Goal: Task Accomplishment & Management: Use online tool/utility

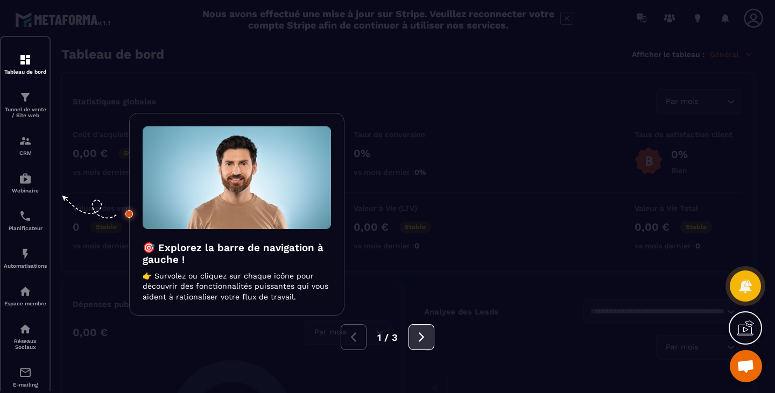
click at [427, 329] on button at bounding box center [421, 337] width 26 height 26
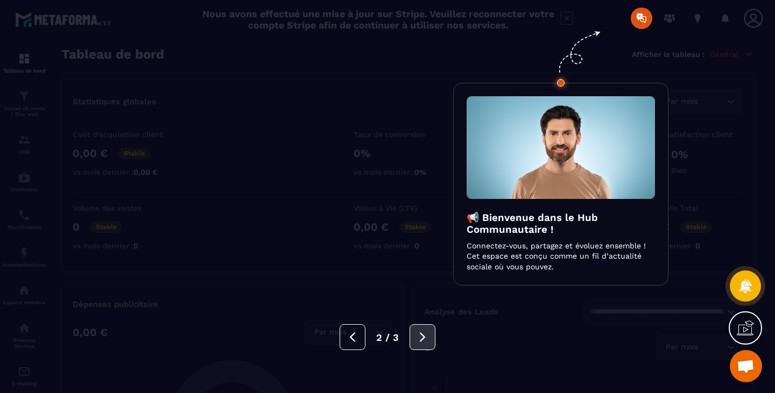
click at [424, 335] on icon at bounding box center [422, 337] width 12 height 12
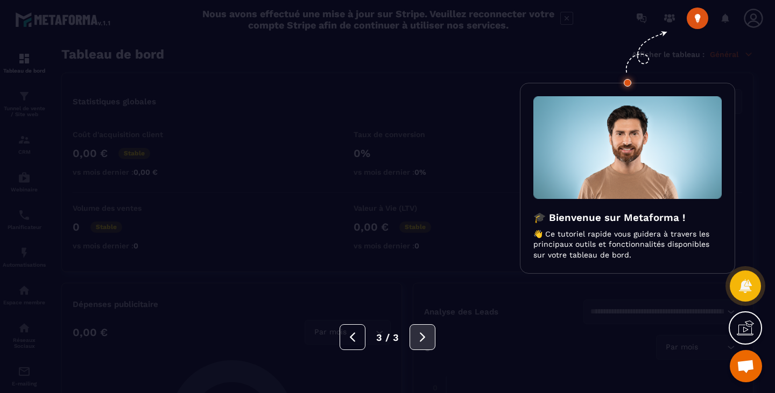
click at [424, 335] on icon at bounding box center [422, 337] width 12 height 12
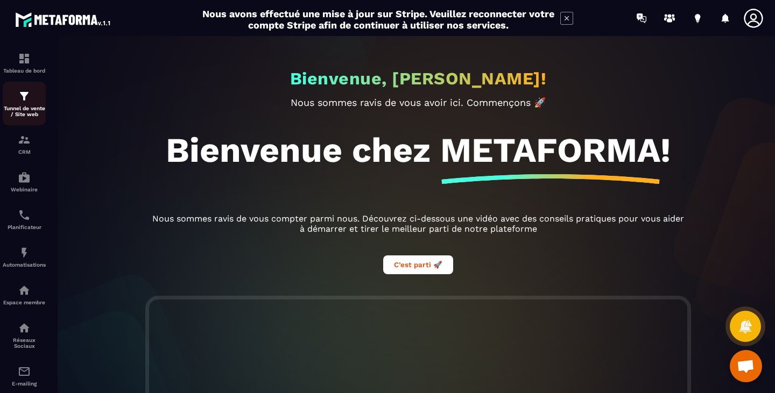
click at [15, 105] on div "Tunnel de vente / Site web" at bounding box center [24, 103] width 43 height 27
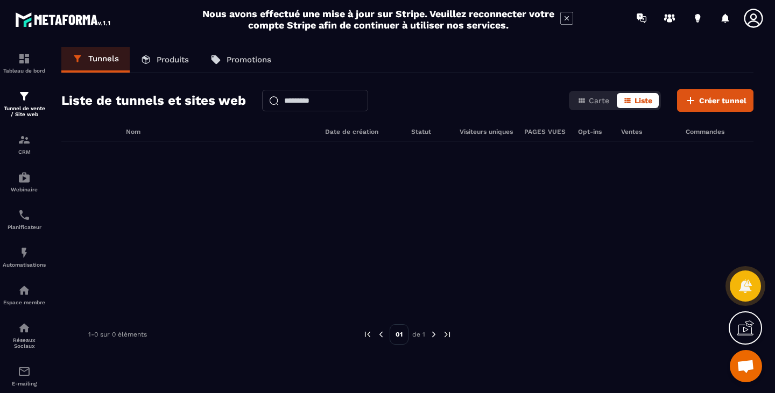
click at [170, 52] on link "Produits" at bounding box center [165, 60] width 70 height 26
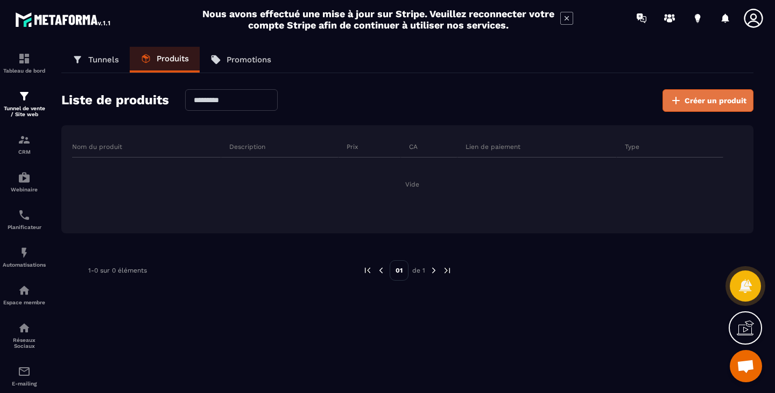
click at [703, 102] on span "Créer un produit" at bounding box center [715, 100] width 62 height 11
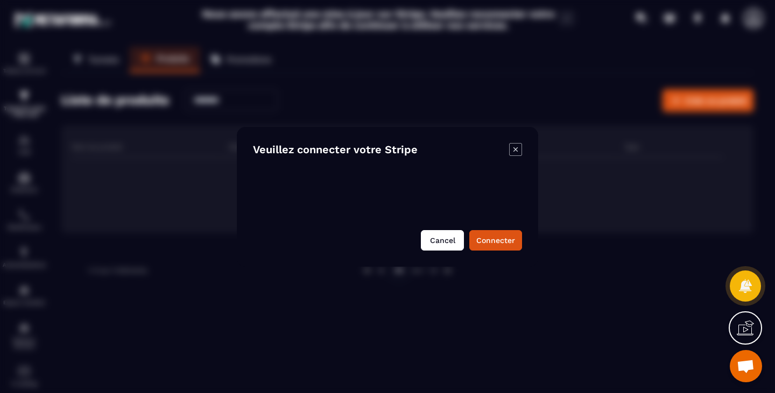
click at [445, 242] on button "Cancel" at bounding box center [442, 240] width 43 height 20
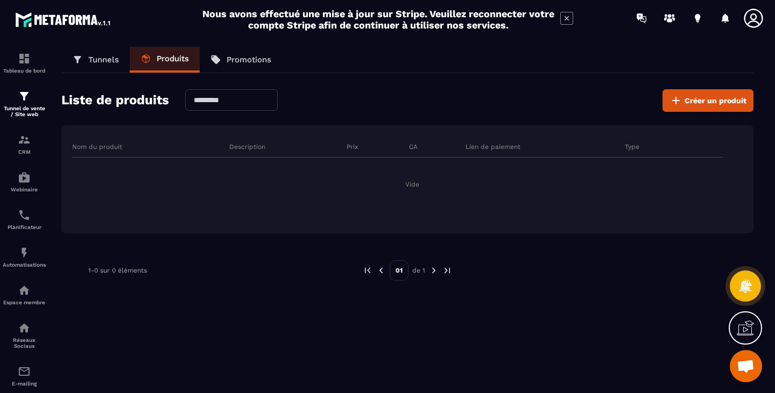
click at [105, 55] on p "Tunnels" at bounding box center [103, 60] width 31 height 10
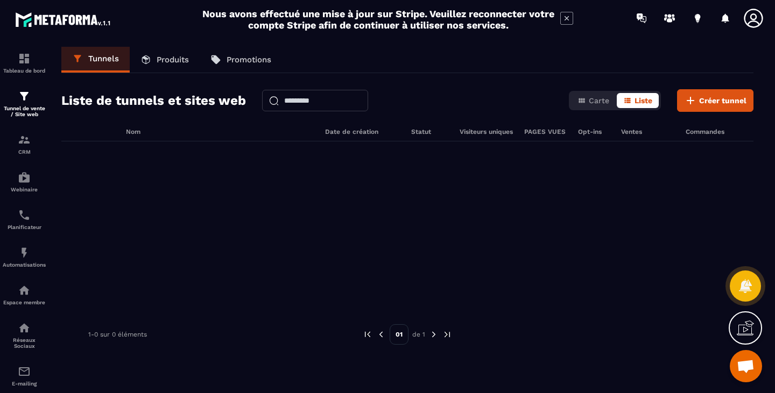
click at [163, 52] on link "Produits" at bounding box center [165, 60] width 70 height 26
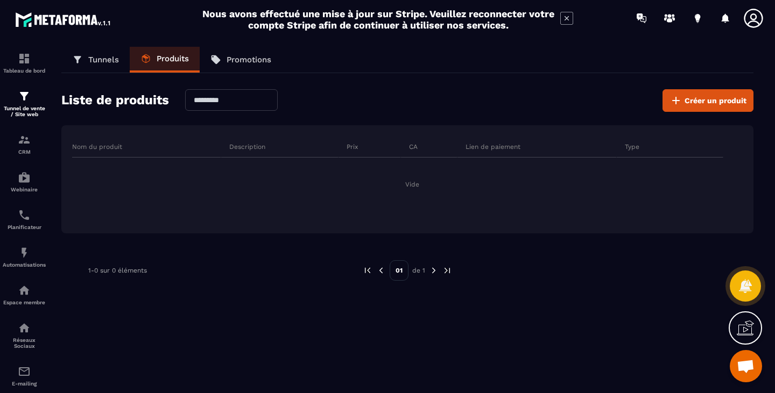
click at [248, 55] on p "Promotions" at bounding box center [248, 60] width 45 height 10
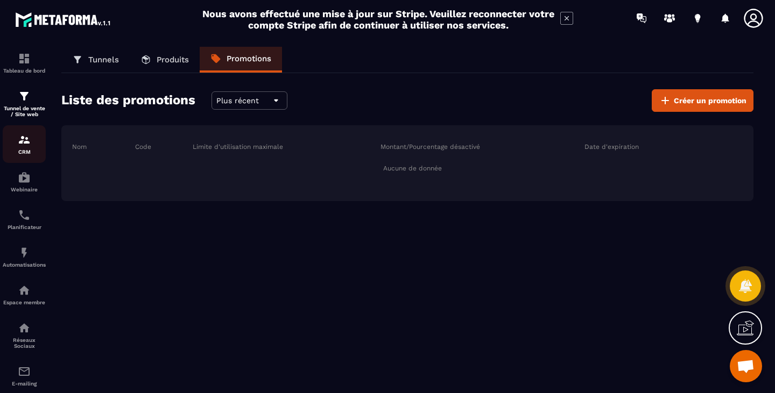
click at [30, 143] on img at bounding box center [24, 139] width 13 height 13
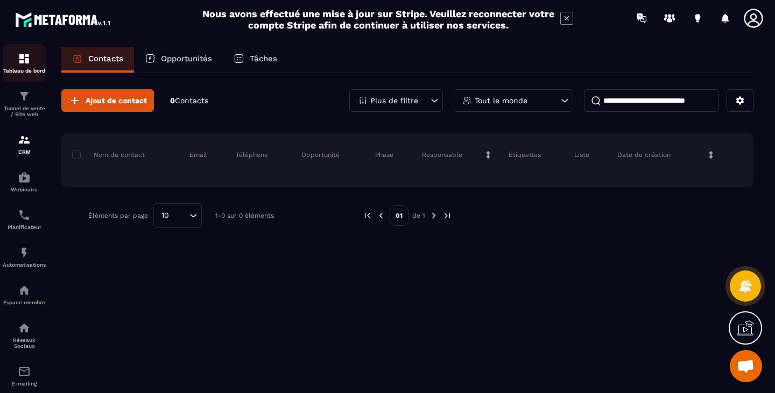
click at [36, 61] on div "Tableau de bord" at bounding box center [24, 63] width 43 height 22
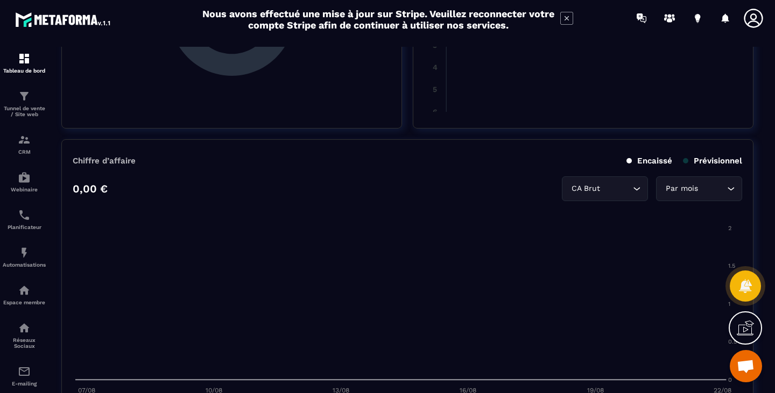
scroll to position [377, 0]
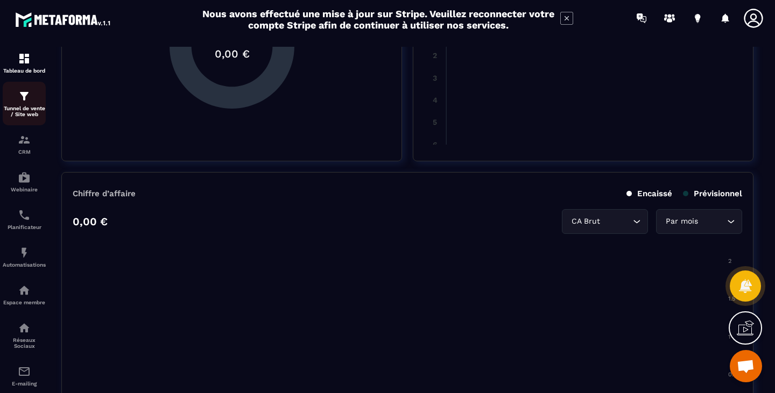
click at [20, 112] on p "Tunnel de vente / Site web" at bounding box center [24, 111] width 43 height 12
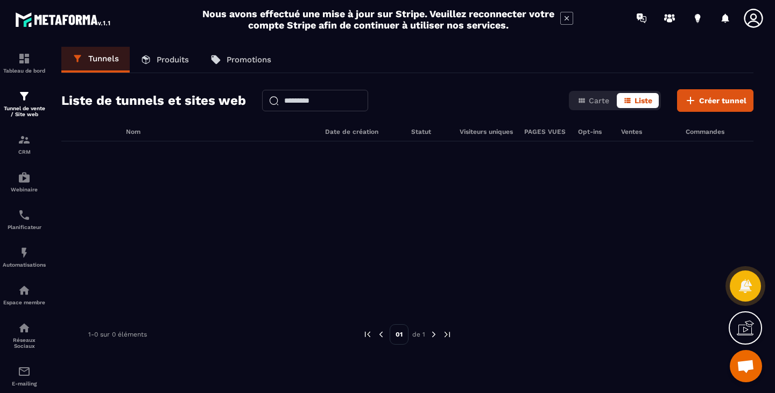
click at [174, 61] on p "Produits" at bounding box center [173, 60] width 32 height 10
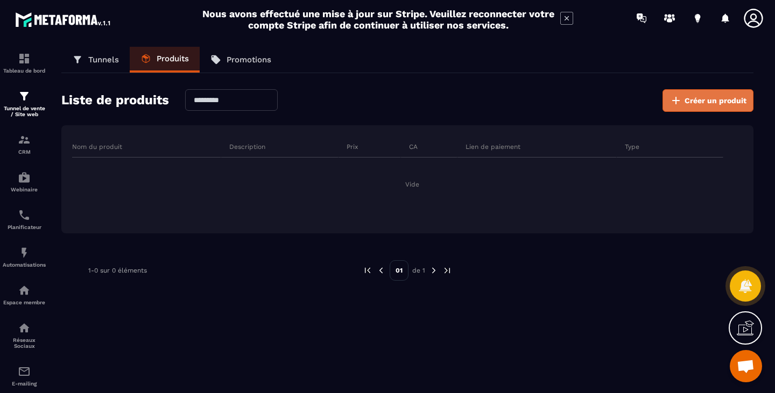
click at [707, 106] on button "Créer un produit" at bounding box center [707, 100] width 91 height 23
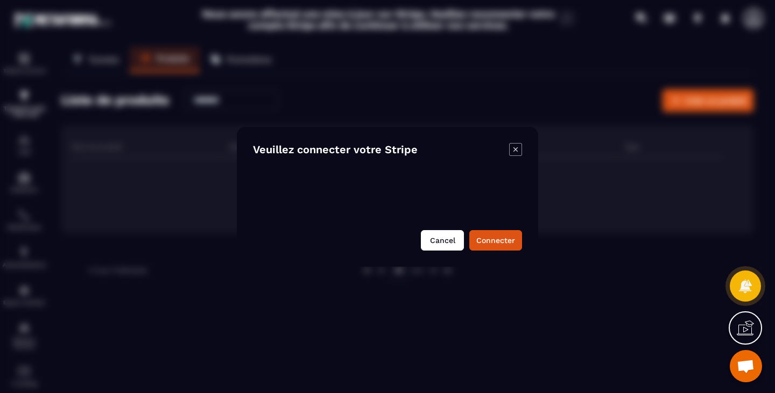
click at [442, 246] on button "Cancel" at bounding box center [442, 240] width 43 height 20
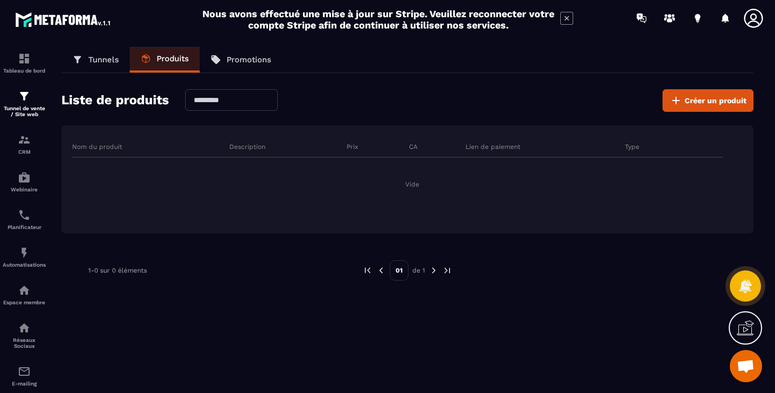
click at [743, 330] on icon at bounding box center [744, 328] width 17 height 17
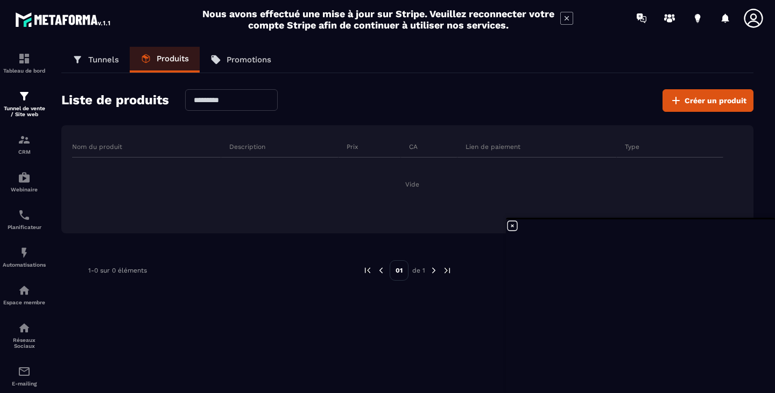
click at [82, 57] on icon at bounding box center [77, 59] width 11 height 11
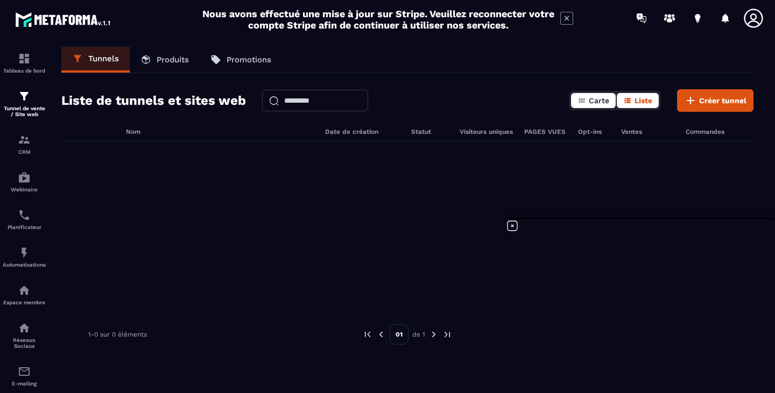
click at [594, 99] on span "Carte" at bounding box center [599, 100] width 20 height 9
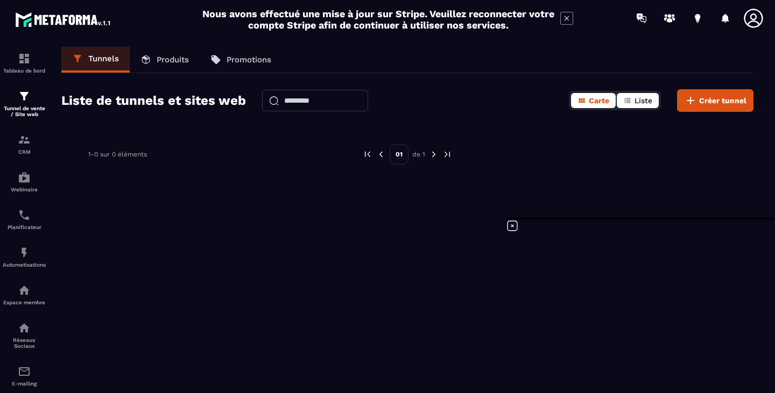
click at [649, 94] on button "Liste" at bounding box center [638, 100] width 42 height 15
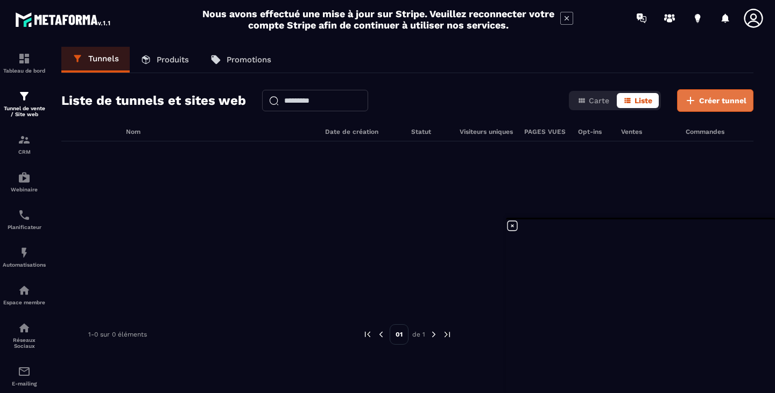
click at [724, 104] on span "Créer tunnel" at bounding box center [722, 100] width 47 height 11
click at [721, 179] on div at bounding box center [407, 221] width 692 height 161
click at [712, 103] on span "Créer tunnel" at bounding box center [722, 100] width 47 height 11
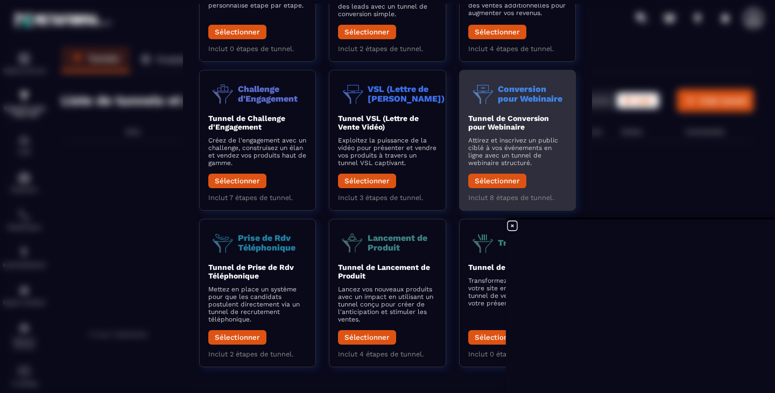
scroll to position [137, 0]
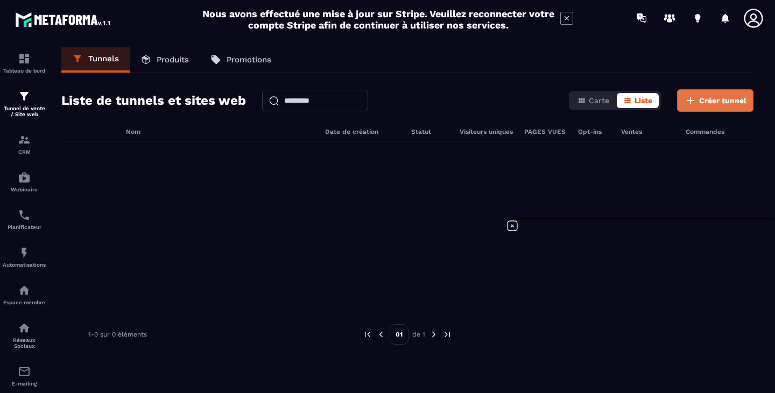
click at [709, 94] on button "Créer tunnel" at bounding box center [715, 100] width 76 height 23
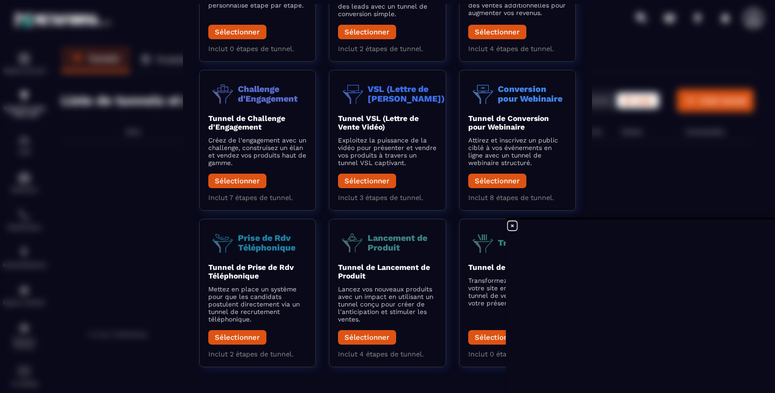
click at [513, 224] on icon at bounding box center [512, 225] width 13 height 13
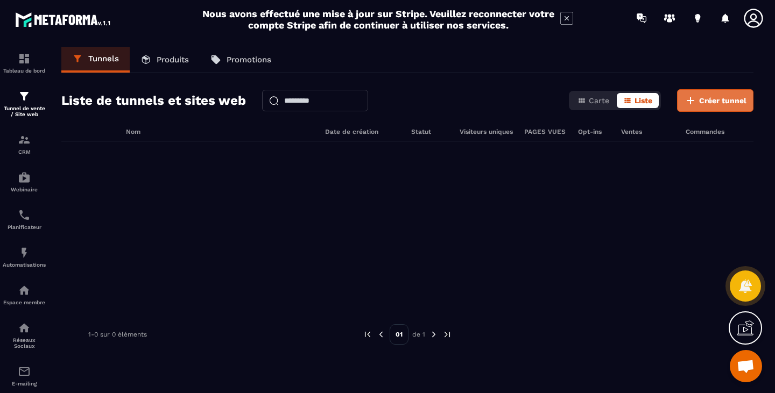
click at [721, 94] on button "Créer tunnel" at bounding box center [715, 100] width 76 height 23
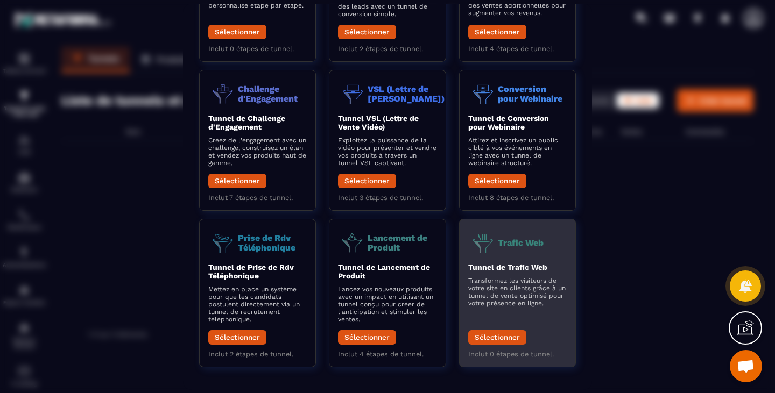
scroll to position [0, 0]
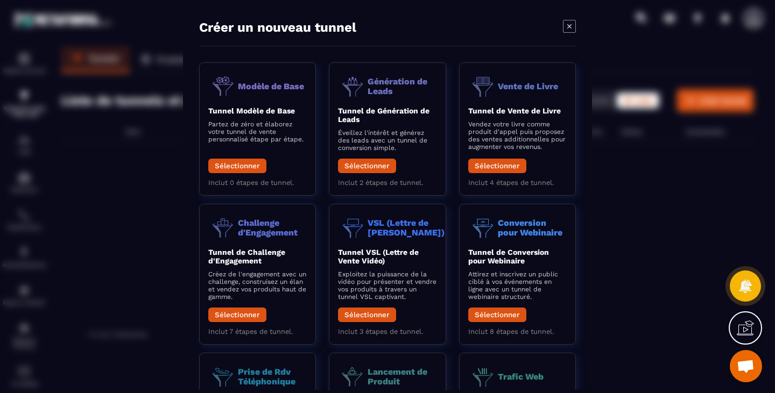
click at [573, 24] on icon "Modal window" at bounding box center [569, 26] width 13 height 13
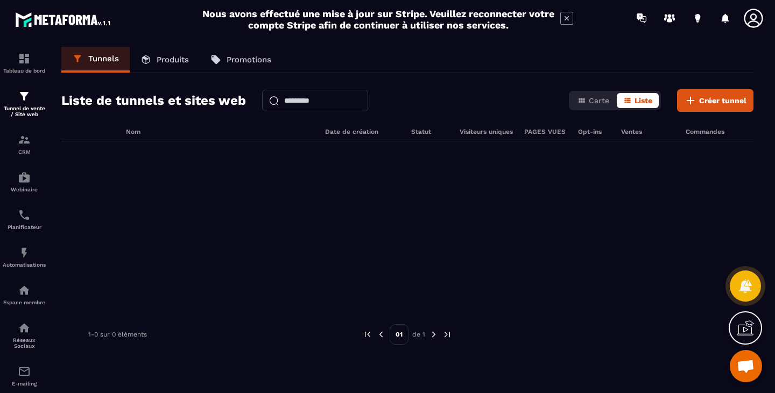
click at [170, 59] on p "Produits" at bounding box center [173, 60] width 32 height 10
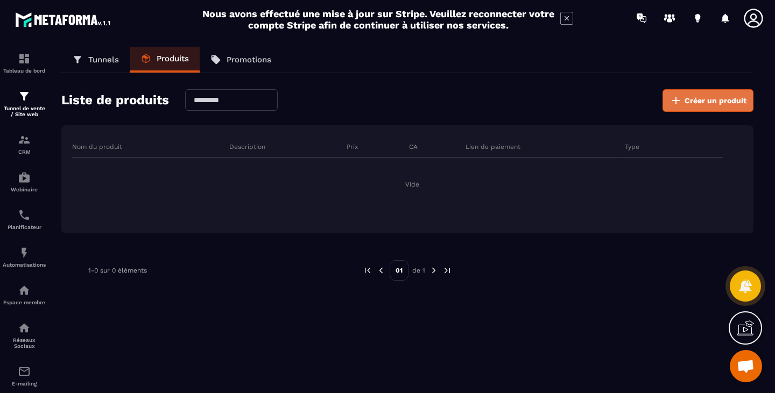
click at [720, 96] on span "Créer un produit" at bounding box center [715, 100] width 62 height 11
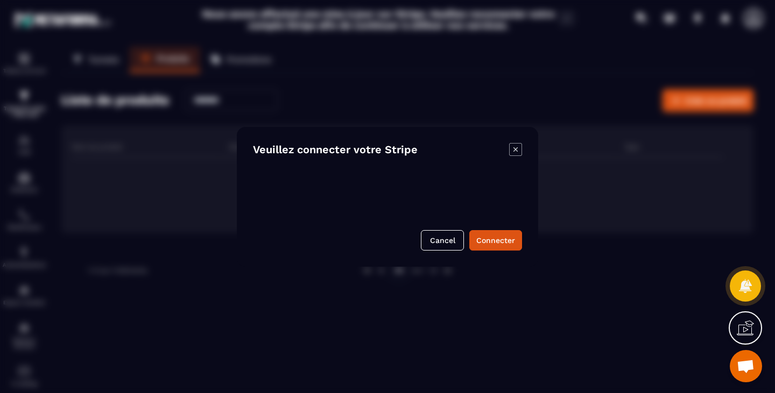
click at [516, 142] on div "Veuillez connecter votre Stripe Cancel Connecter" at bounding box center [387, 197] width 301 height 140
click at [519, 143] on icon "Modal window" at bounding box center [515, 149] width 13 height 13
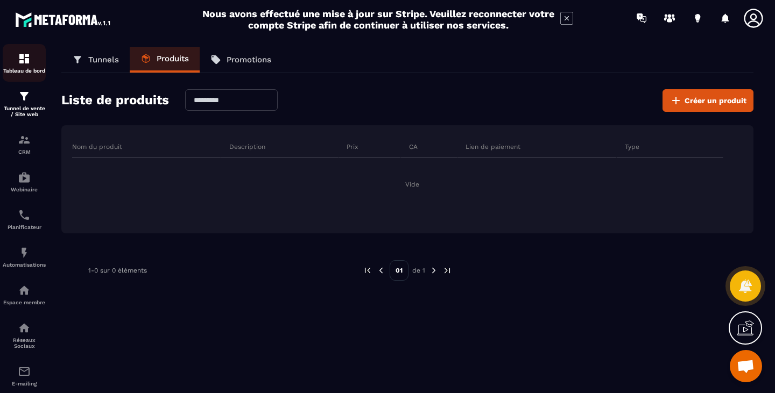
click at [27, 59] on img at bounding box center [24, 58] width 13 height 13
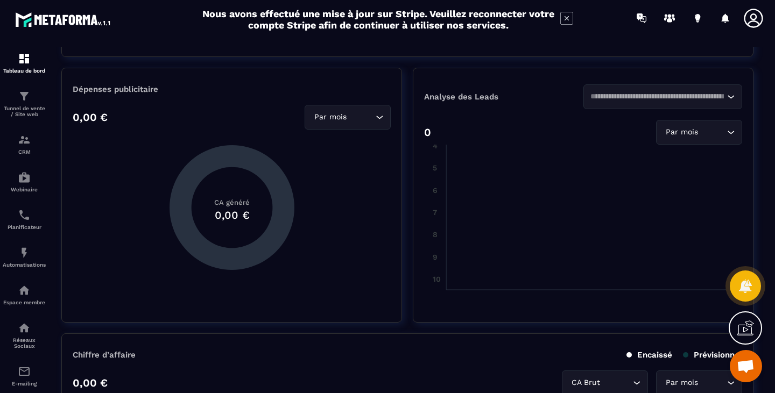
scroll to position [484, 0]
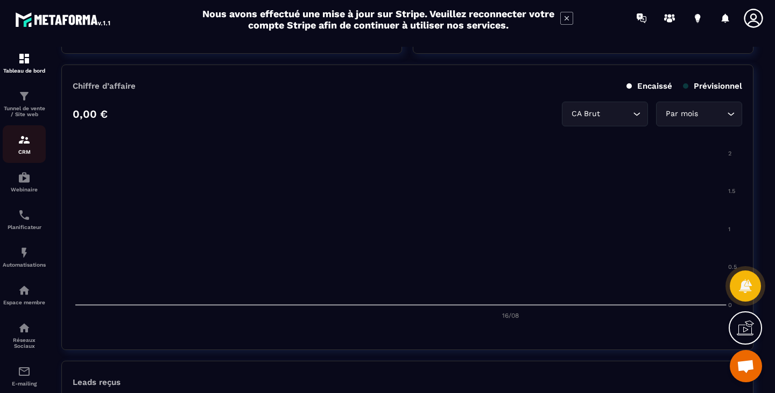
click at [32, 143] on div "CRM" at bounding box center [24, 144] width 43 height 22
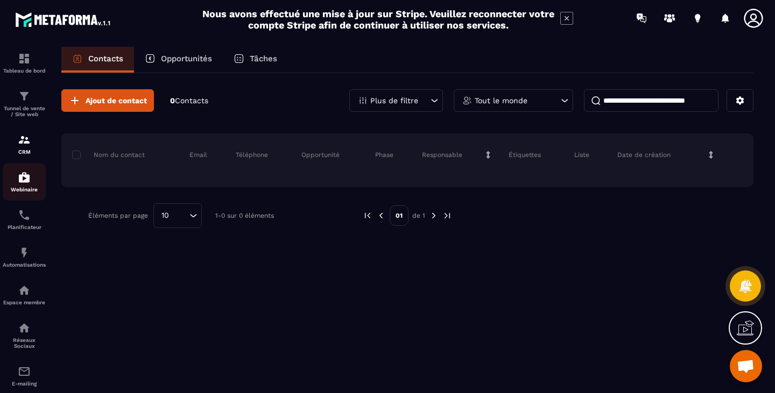
click at [25, 187] on div "Webinaire" at bounding box center [24, 182] width 43 height 22
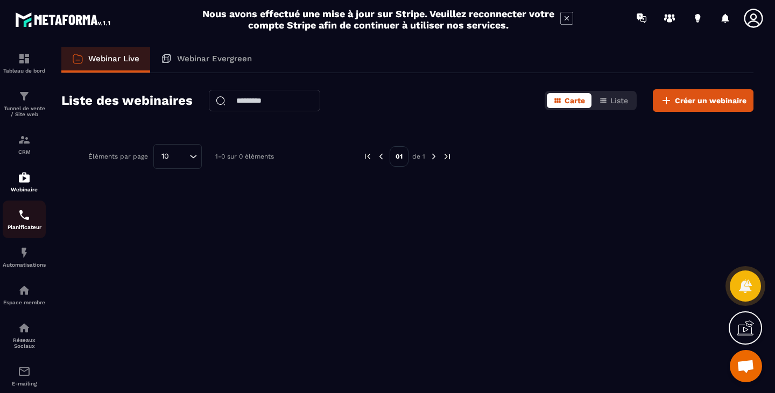
click at [30, 218] on img at bounding box center [24, 215] width 13 height 13
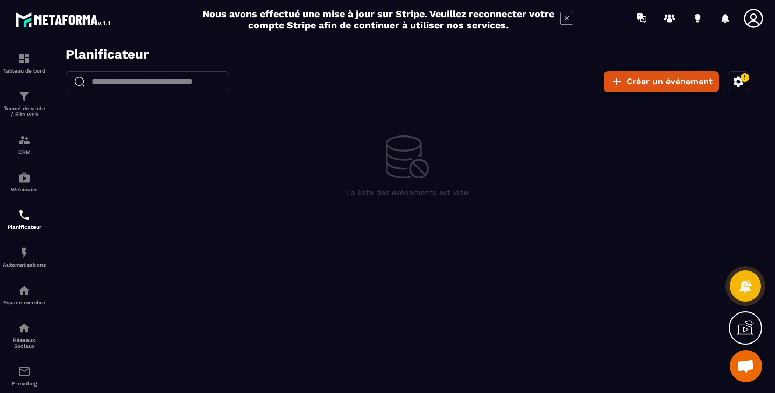
click at [635, 90] on button "Créer un événement" at bounding box center [661, 82] width 115 height 22
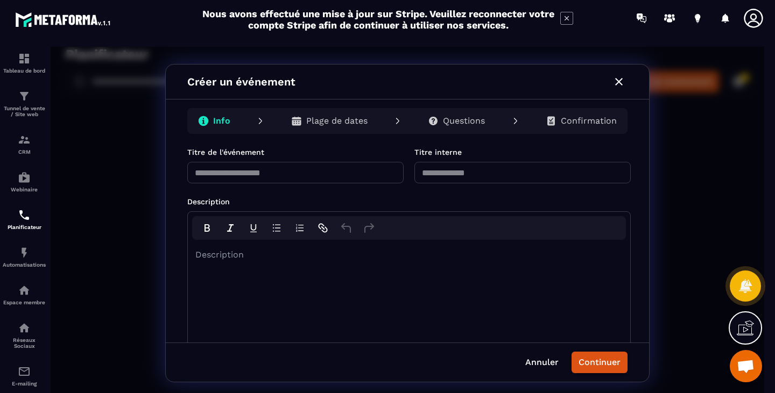
click at [88, 254] on div "**********" at bounding box center [407, 223] width 713 height 353
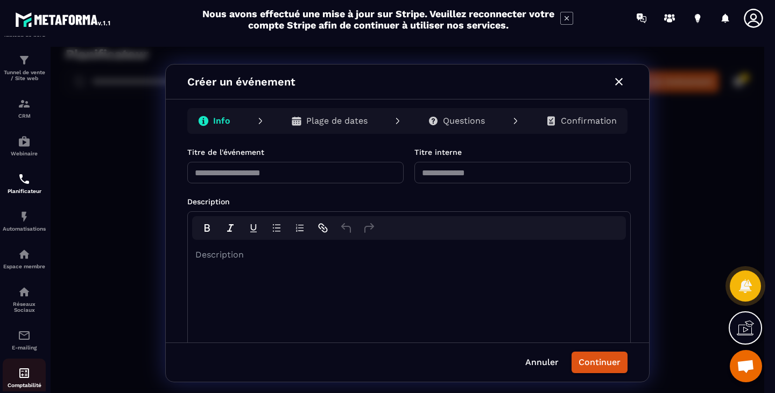
scroll to position [102, 0]
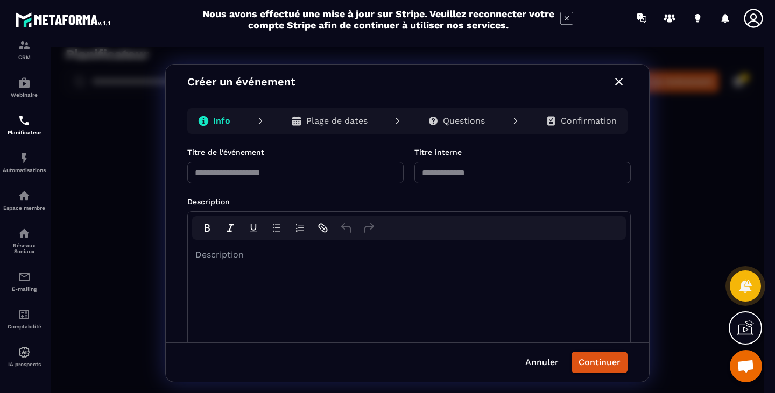
click at [88, 13] on img at bounding box center [63, 19] width 97 height 19
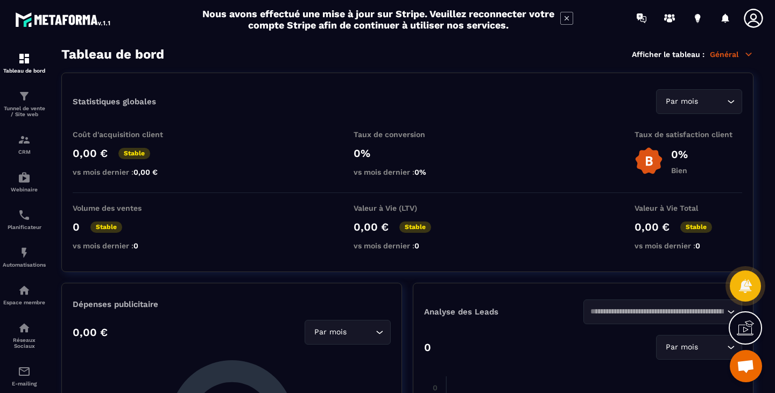
click at [756, 18] on icon at bounding box center [752, 18] width 19 height 19
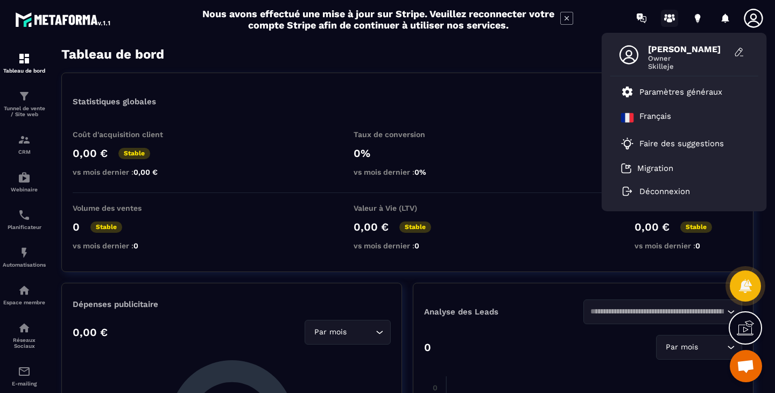
click at [669, 17] on circle at bounding box center [670, 16] width 4 height 4
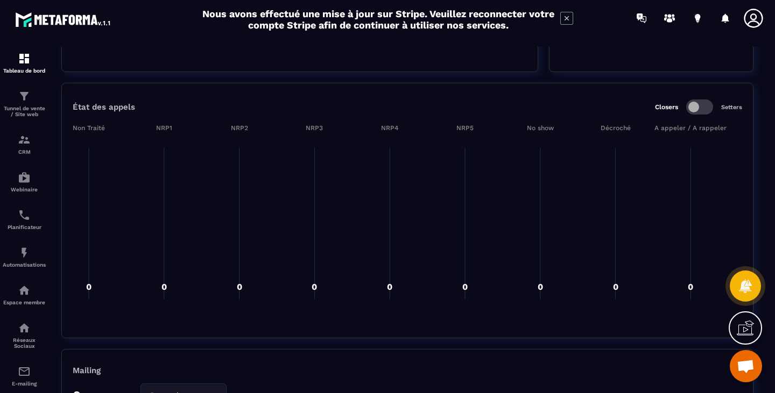
scroll to position [1506, 0]
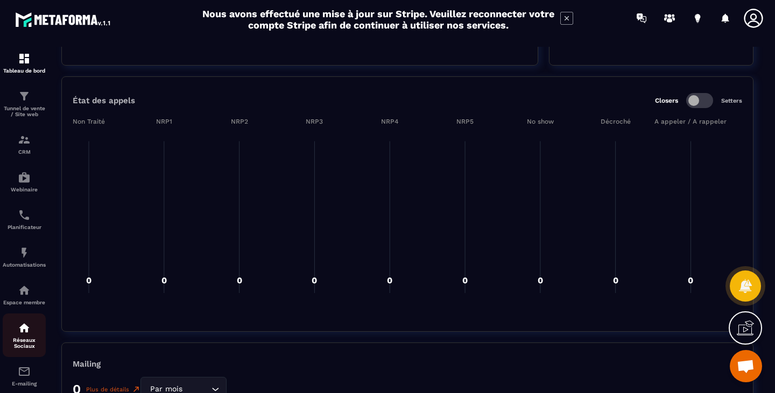
click at [23, 345] on p "Réseaux Sociaux" at bounding box center [24, 343] width 43 height 12
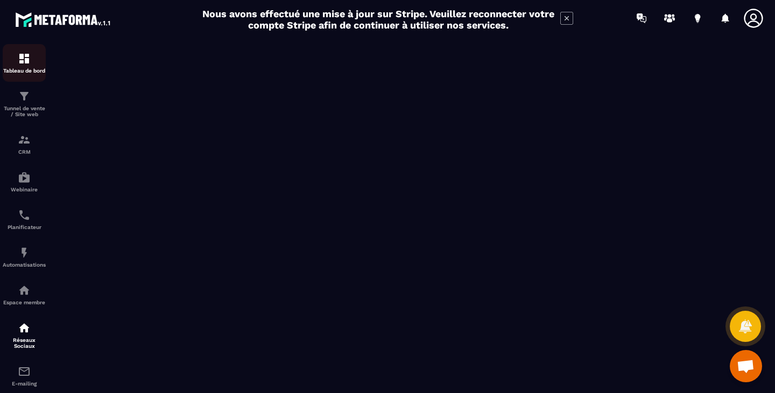
click at [13, 58] on div "Tableau de bord" at bounding box center [24, 63] width 43 height 22
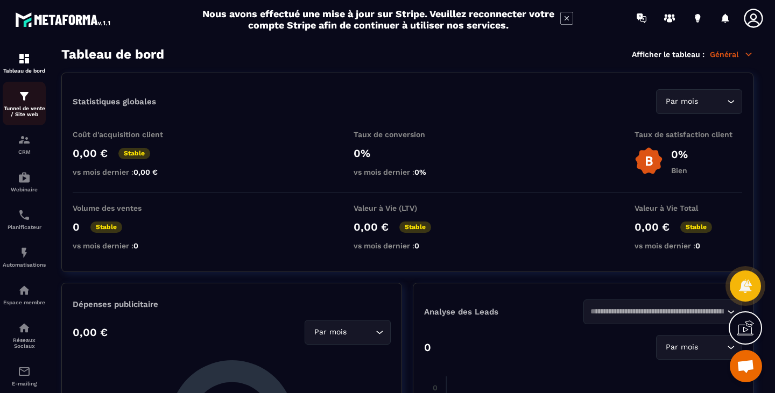
click at [24, 98] on img at bounding box center [24, 96] width 13 height 13
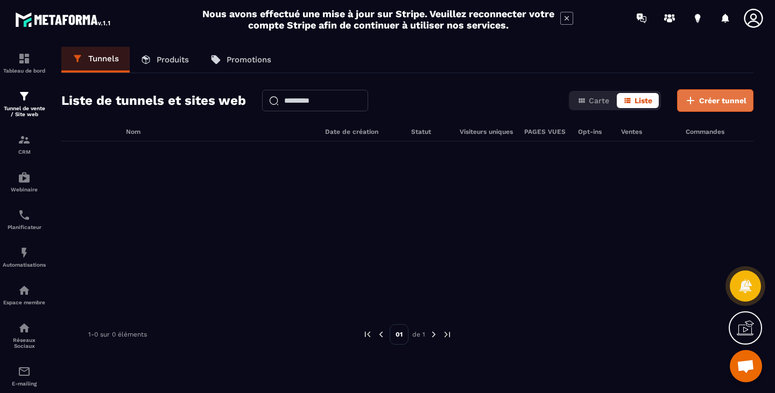
click at [722, 105] on span "Créer tunnel" at bounding box center [722, 100] width 47 height 11
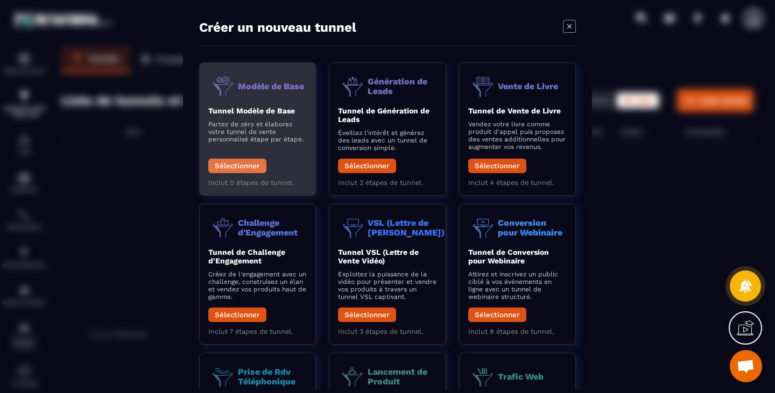
click at [246, 164] on button "Sélectionner" at bounding box center [237, 166] width 58 height 15
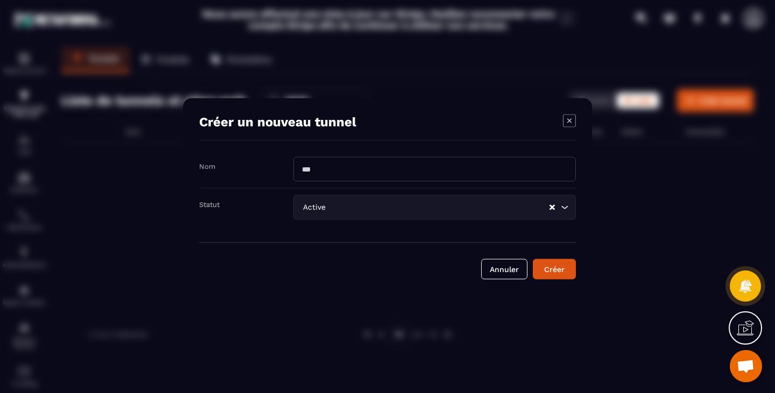
click at [385, 164] on input "Modal window" at bounding box center [434, 169] width 282 height 25
type input "******"
click at [568, 211] on icon "Search for option" at bounding box center [564, 207] width 11 height 11
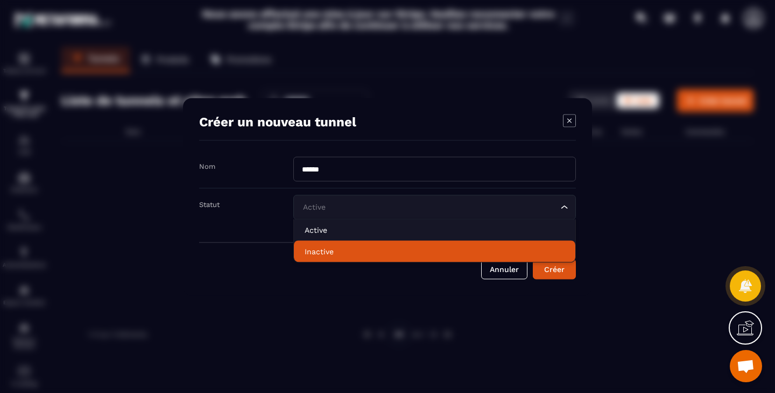
click at [310, 248] on p "Inactive" at bounding box center [434, 251] width 260 height 11
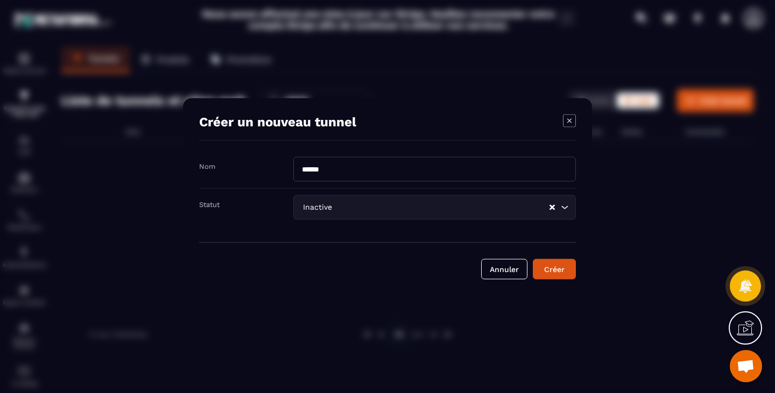
click at [559, 275] on button "Créer" at bounding box center [554, 269] width 43 height 20
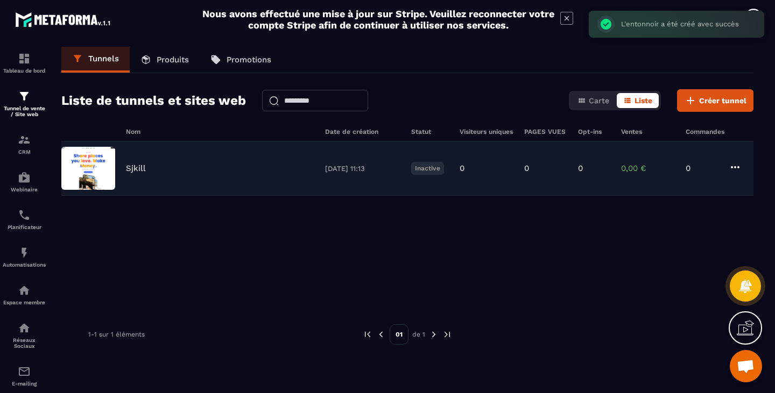
click at [81, 178] on img at bounding box center [88, 168] width 54 height 43
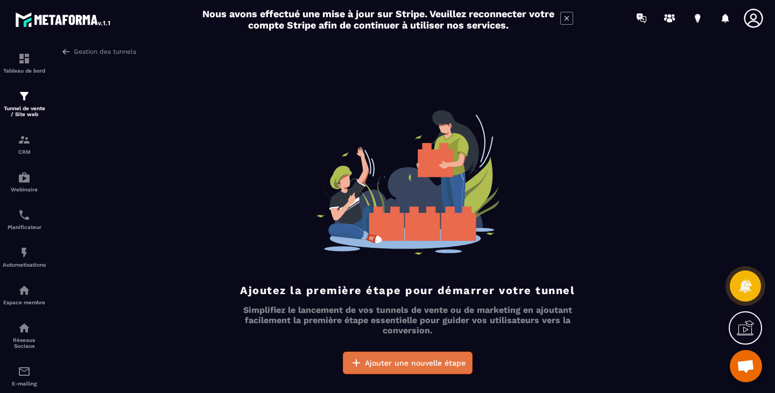
click at [432, 359] on span "Ajouter une nouvelle étape" at bounding box center [415, 363] width 101 height 11
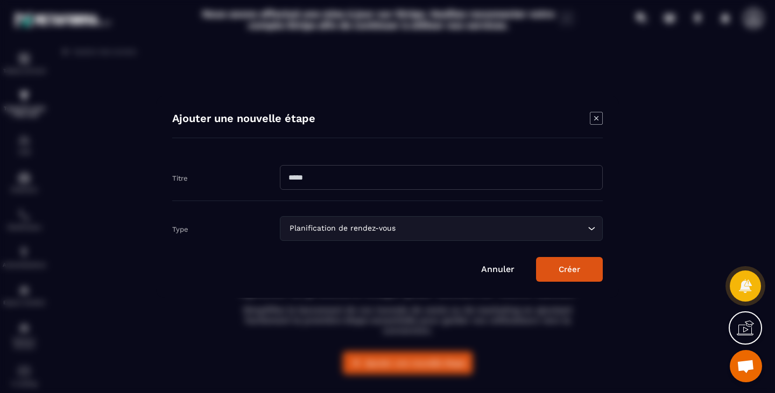
click at [598, 118] on icon "Modal window" at bounding box center [596, 118] width 13 height 13
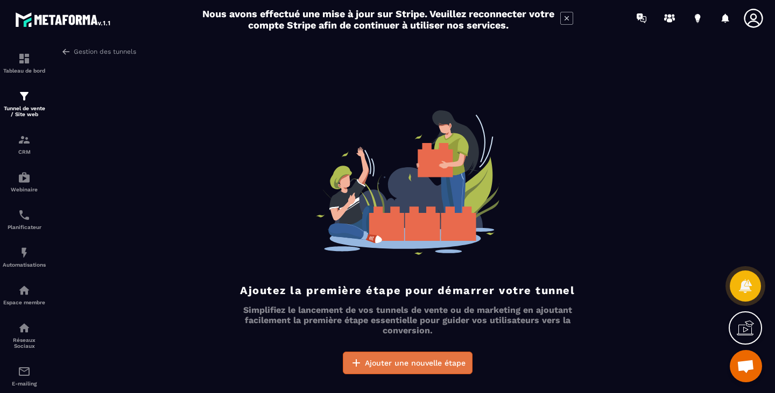
click at [416, 365] on span "Ajouter une nouvelle étape" at bounding box center [415, 363] width 101 height 11
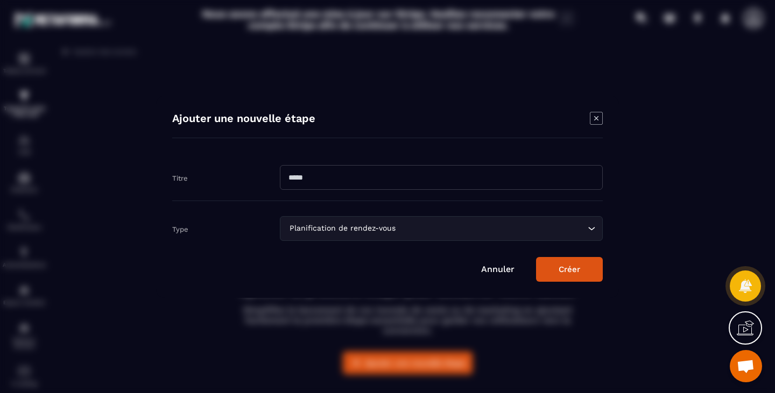
click at [519, 226] on input "Search for option" at bounding box center [491, 229] width 187 height 12
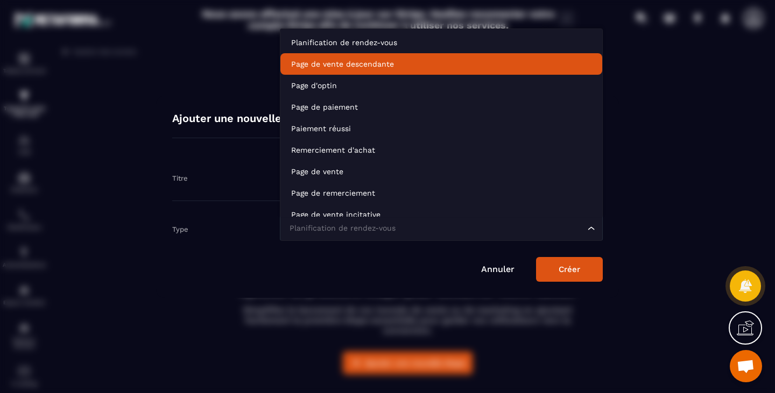
scroll to position [8, 0]
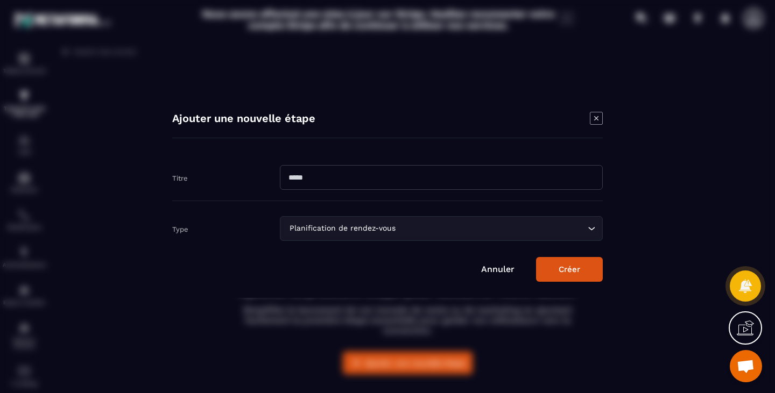
click at [504, 267] on link "Annuler" at bounding box center [497, 269] width 33 height 10
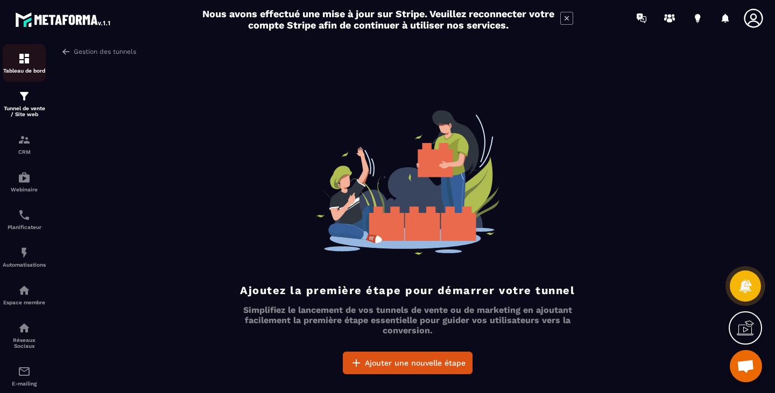
click at [28, 71] on p "Tableau de bord" at bounding box center [24, 71] width 43 height 6
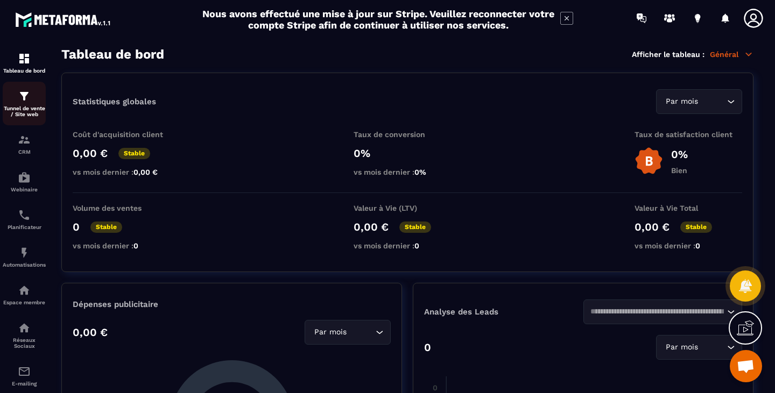
click at [22, 90] on img at bounding box center [24, 96] width 13 height 13
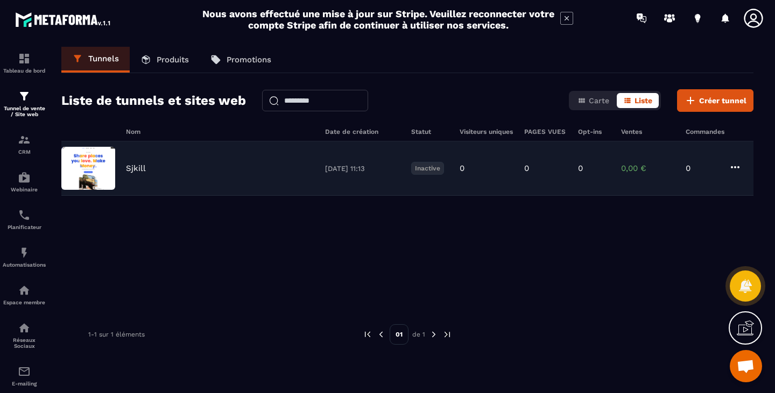
click at [739, 162] on icon at bounding box center [734, 167] width 13 height 13
click at [743, 250] on icon "button" at bounding box center [744, 248] width 10 height 10
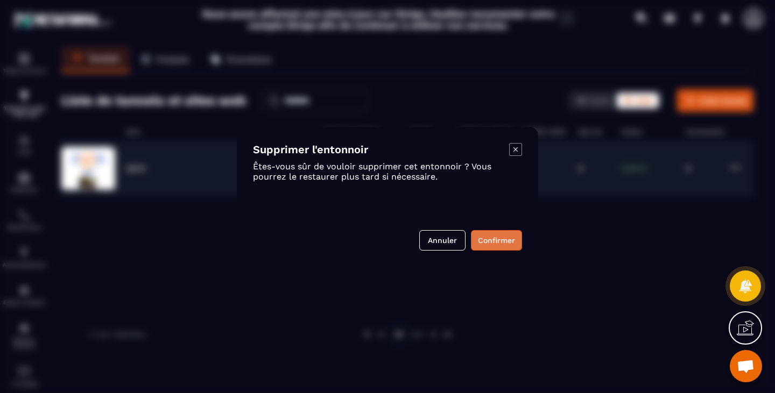
click at [497, 236] on button "Confirmer" at bounding box center [496, 240] width 51 height 20
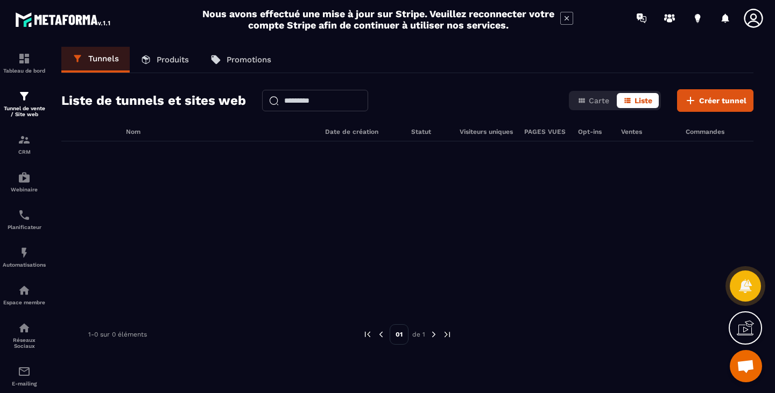
click at [746, 332] on icon at bounding box center [744, 328] width 17 height 17
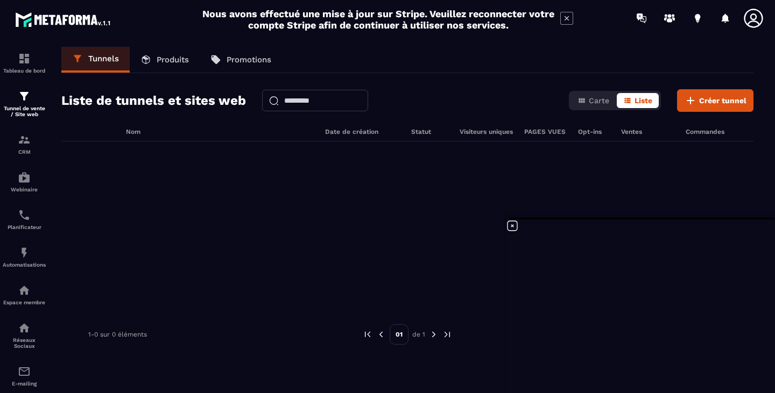
click at [514, 224] on icon at bounding box center [512, 225] width 13 height 13
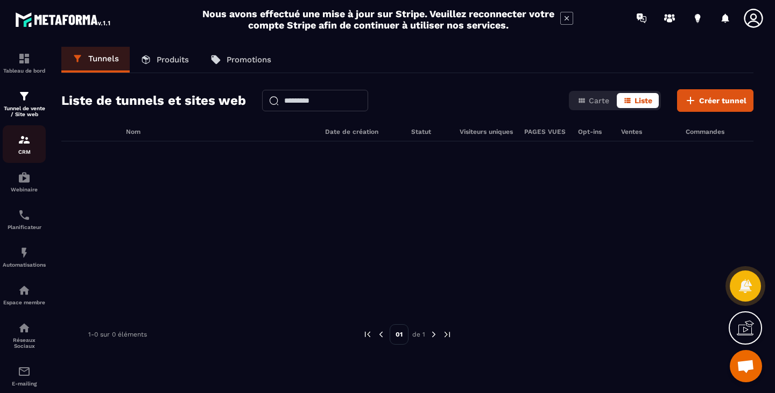
click at [22, 154] on p "CRM" at bounding box center [24, 152] width 43 height 6
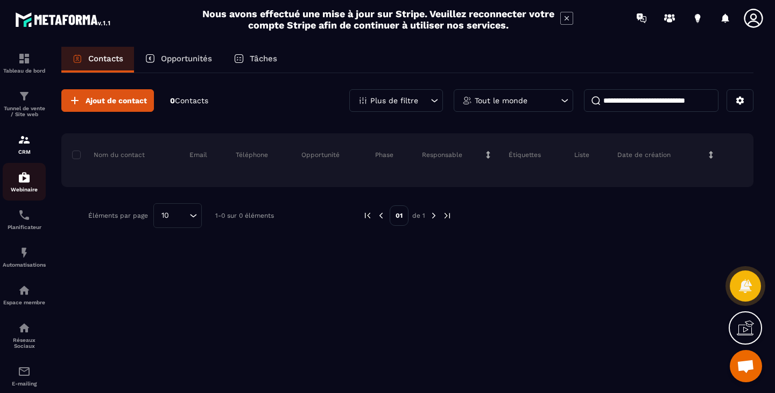
click at [26, 179] on img at bounding box center [24, 177] width 13 height 13
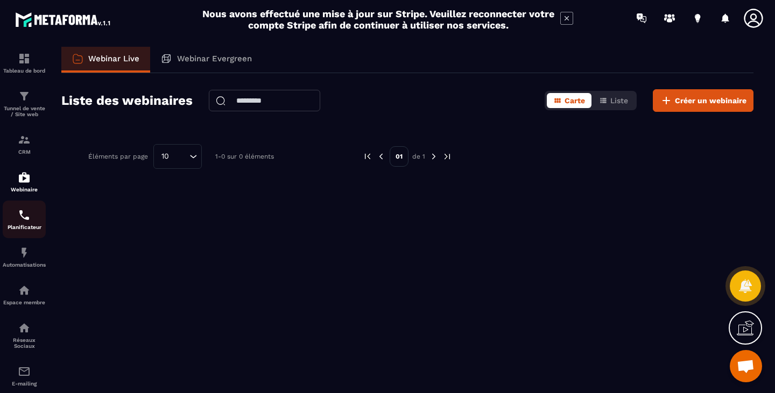
click at [20, 222] on img at bounding box center [24, 215] width 13 height 13
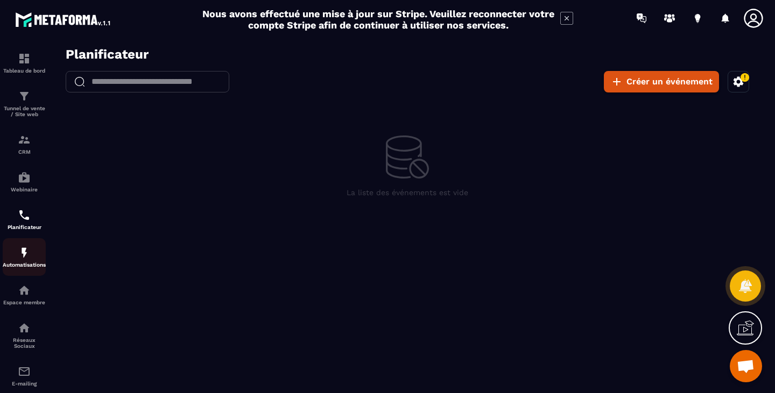
click at [26, 268] on p "Automatisations" at bounding box center [24, 265] width 43 height 6
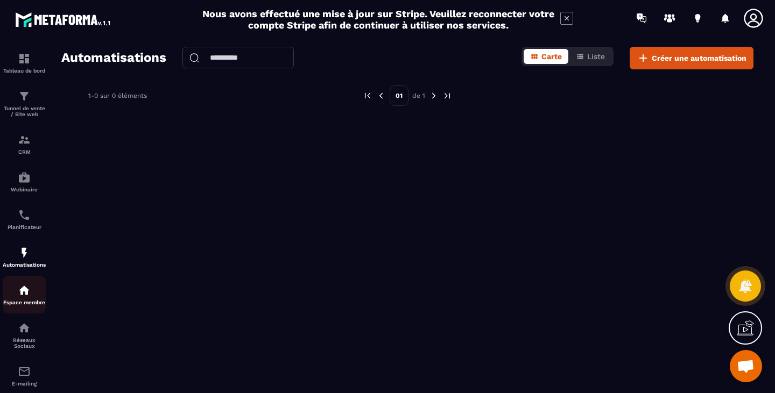
click at [32, 301] on div "Espace membre" at bounding box center [24, 295] width 43 height 22
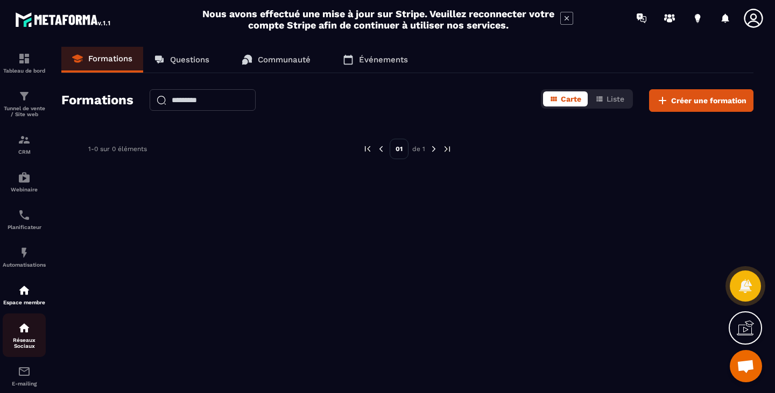
click at [22, 344] on p "Réseaux Sociaux" at bounding box center [24, 343] width 43 height 12
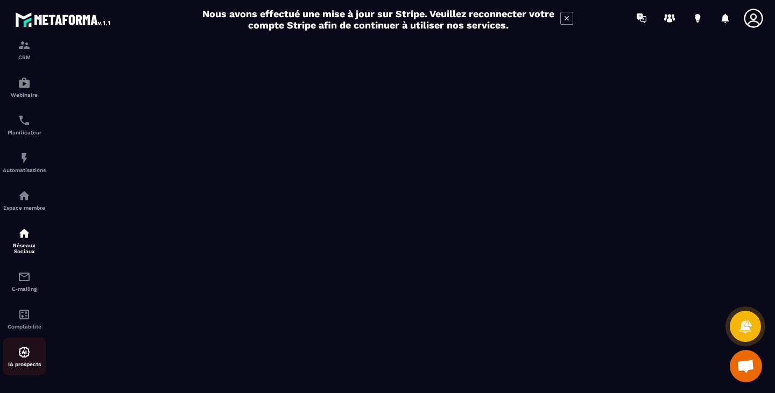
scroll to position [102, 0]
click at [26, 280] on img at bounding box center [24, 277] width 13 height 13
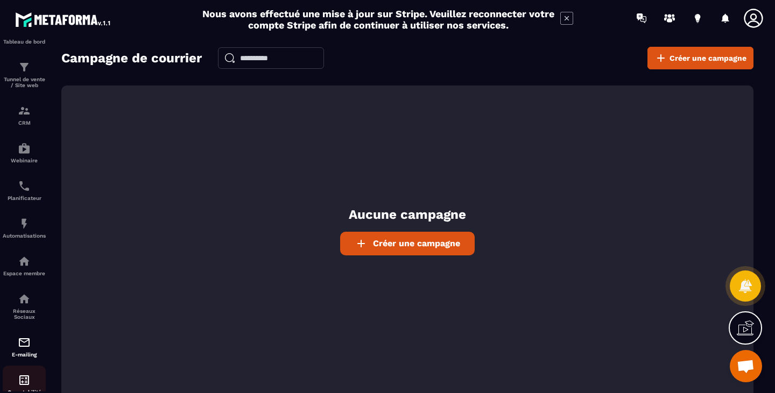
scroll to position [102, 0]
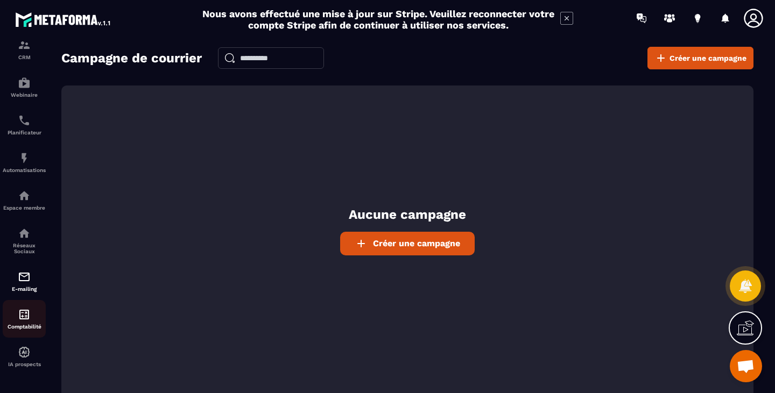
click at [32, 316] on div "Comptabilité" at bounding box center [24, 319] width 43 height 22
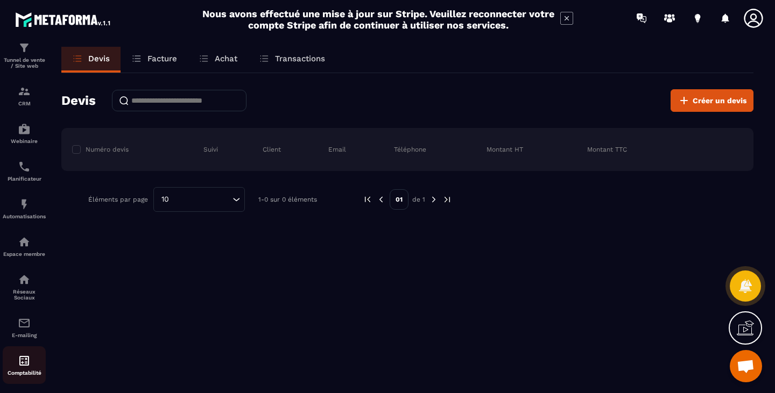
scroll to position [102, 0]
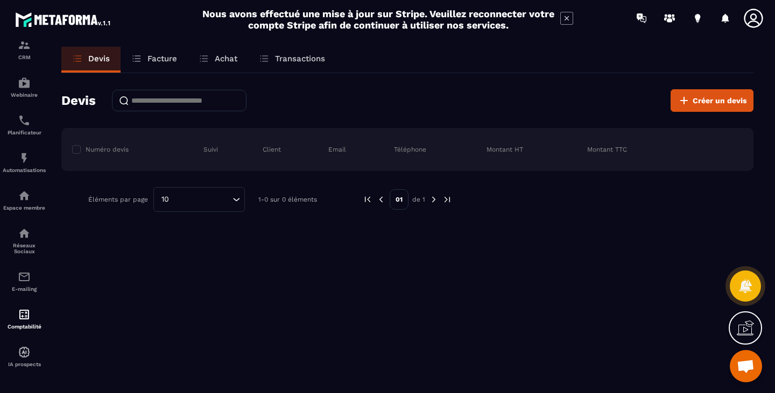
click at [158, 56] on p "Facture" at bounding box center [162, 59] width 30 height 10
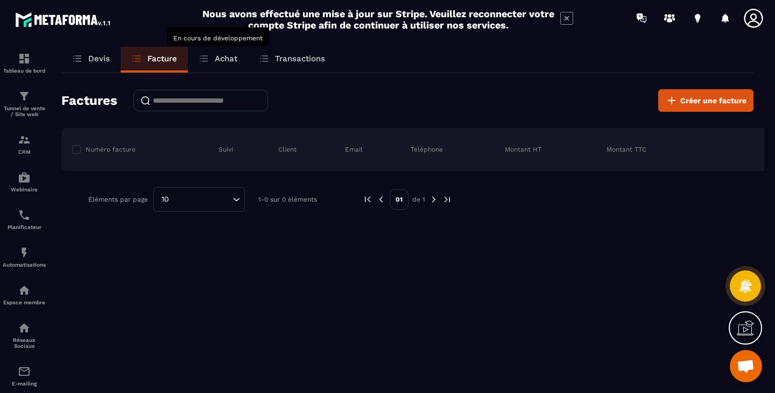
click at [222, 60] on p "Achat" at bounding box center [226, 59] width 23 height 10
click at [14, 102] on div "Tunnel de vente / Site web" at bounding box center [24, 103] width 43 height 27
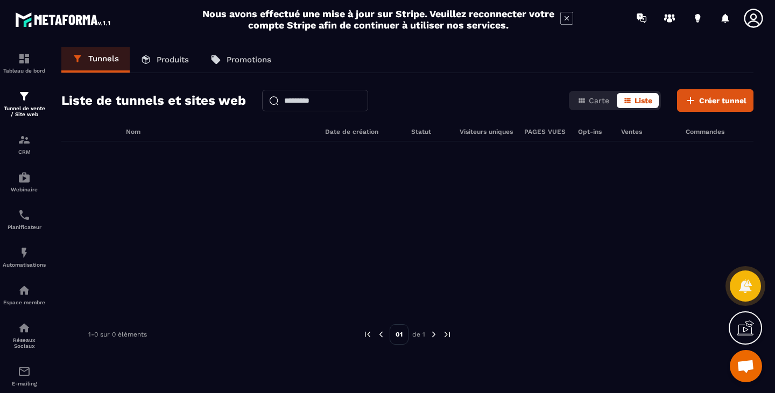
click at [167, 60] on p "Produits" at bounding box center [173, 60] width 32 height 10
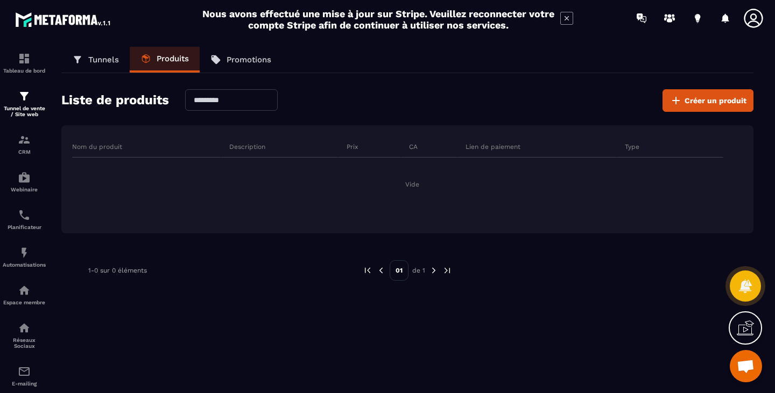
click at [236, 58] on p "Promotions" at bounding box center [248, 60] width 45 height 10
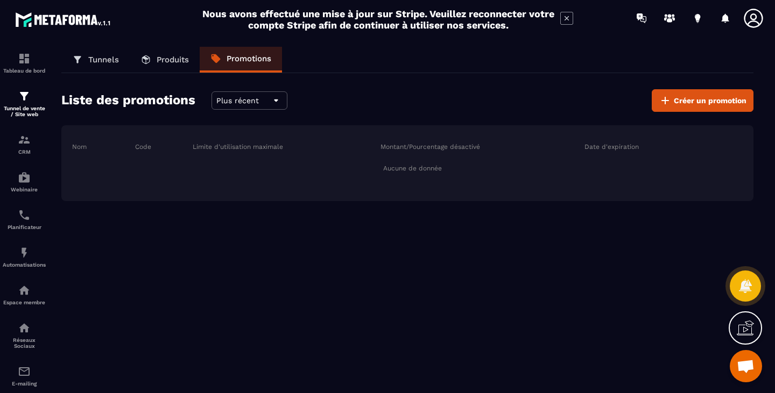
click at [164, 59] on p "Produits" at bounding box center [173, 60] width 32 height 10
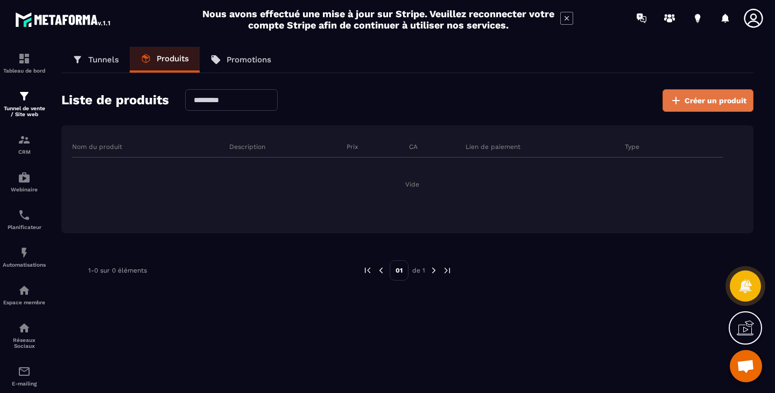
click at [718, 106] on button "Créer un produit" at bounding box center [707, 100] width 91 height 23
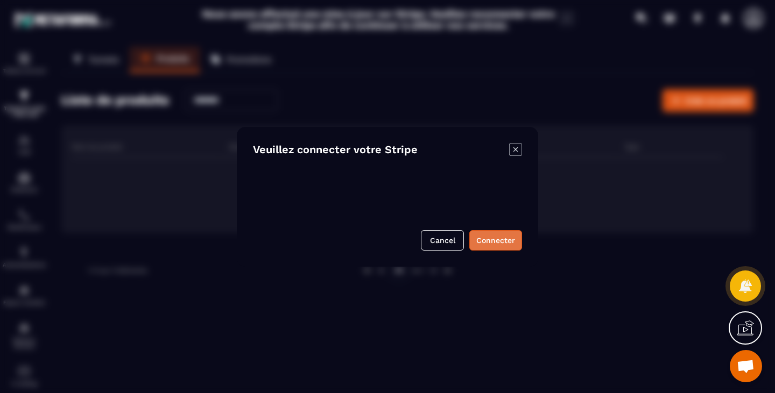
click at [487, 237] on button "Connecter" at bounding box center [495, 240] width 53 height 20
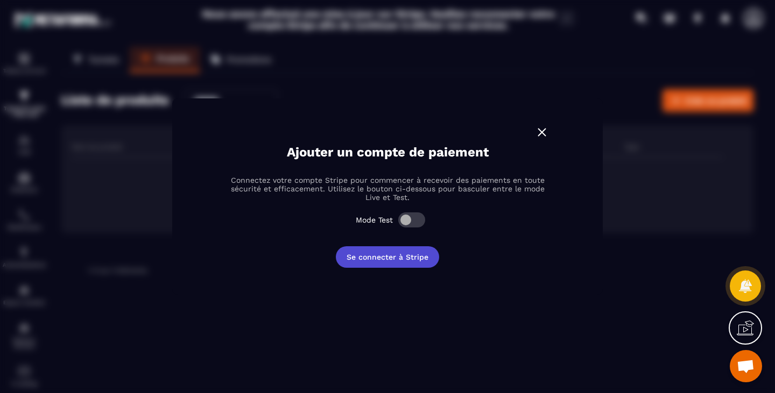
click at [394, 257] on button "Se connecter à Stripe" at bounding box center [387, 257] width 103 height 22
